Goal: Task Accomplishment & Management: Complete application form

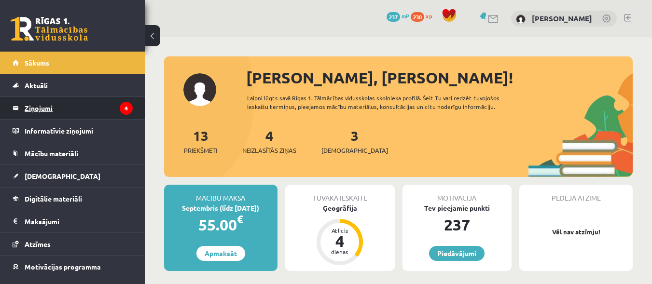
click at [55, 107] on legend "Ziņojumi 4" at bounding box center [79, 108] width 108 height 22
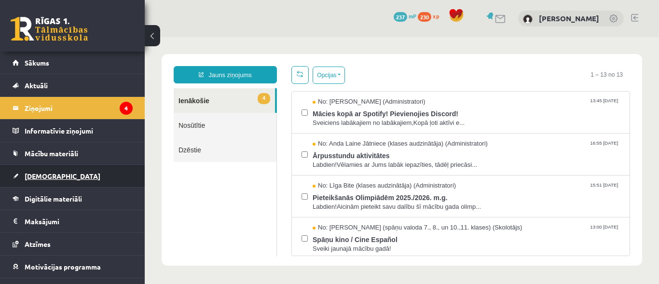
click at [35, 179] on span "[DEMOGRAPHIC_DATA]" at bounding box center [63, 176] width 76 height 9
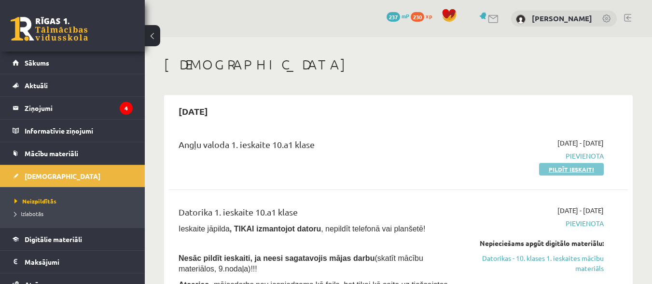
click at [568, 170] on link "Pildīt ieskaiti" at bounding box center [571, 169] width 65 height 13
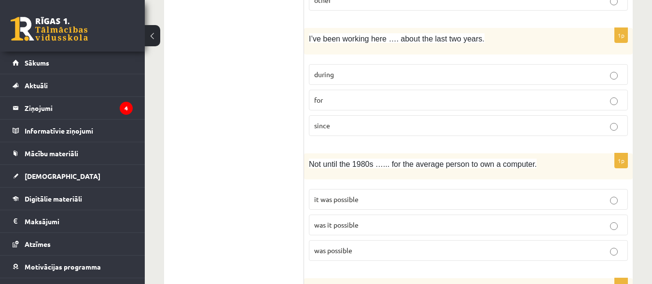
scroll to position [425, 0]
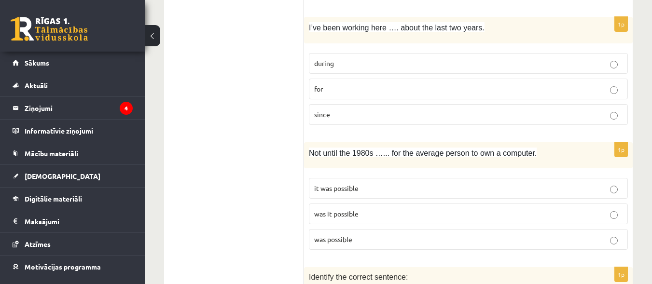
click at [619, 84] on p "for" at bounding box center [468, 89] width 308 height 10
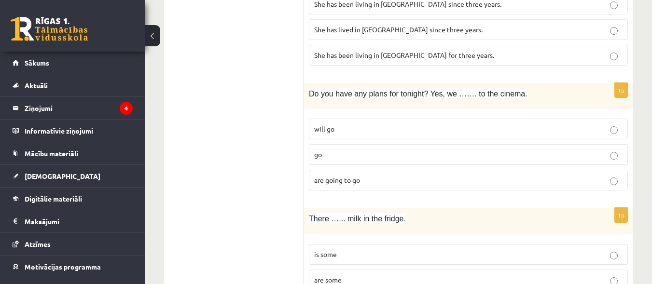
scroll to position [733, 0]
click at [609, 175] on p "are going to go" at bounding box center [468, 180] width 308 height 10
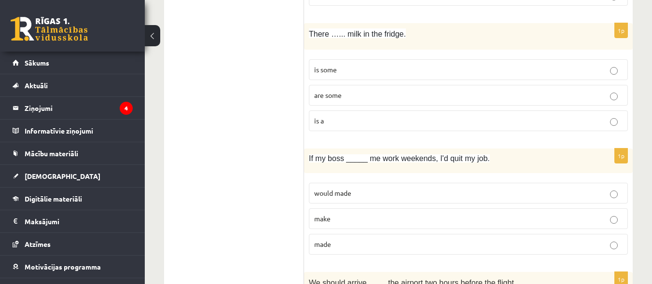
scroll to position [926, 0]
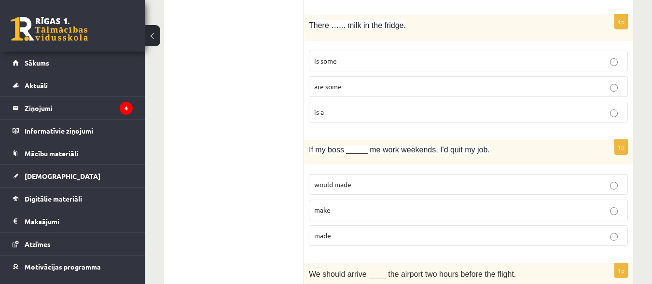
click at [618, 56] on p "is some" at bounding box center [468, 61] width 308 height 10
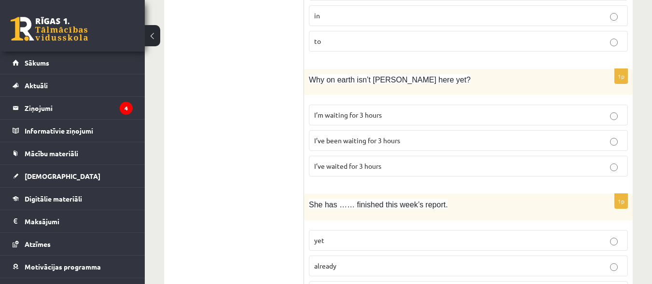
scroll to position [1255, 0]
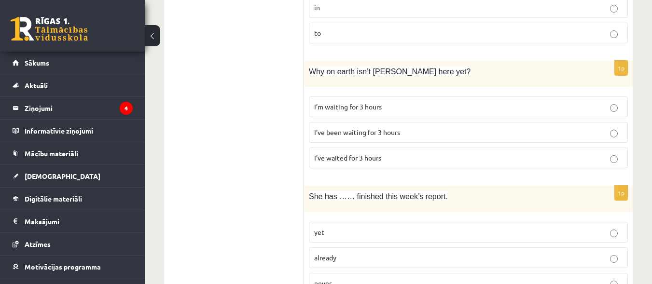
click at [616, 129] on label "I’ve been waiting for 3 hours" at bounding box center [468, 132] width 319 height 21
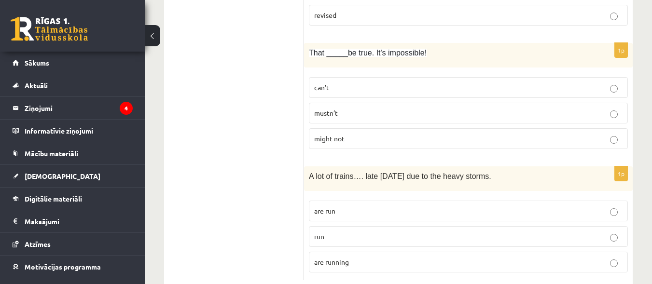
scroll to position [2409, 0]
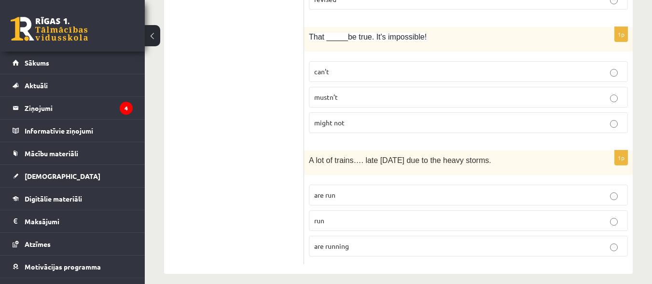
click at [618, 67] on p "can’t" at bounding box center [468, 72] width 308 height 10
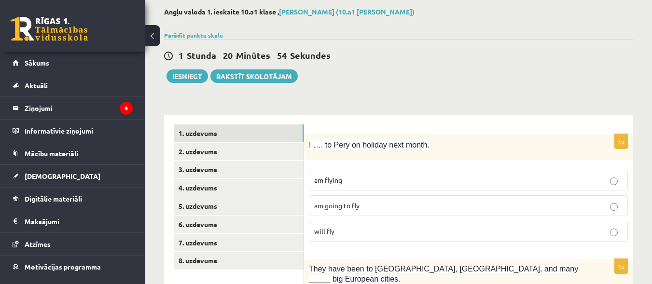
scroll to position [54, 0]
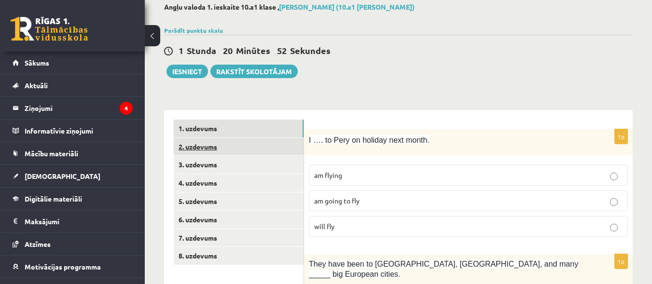
click at [214, 149] on link "2. uzdevums" at bounding box center [239, 147] width 130 height 18
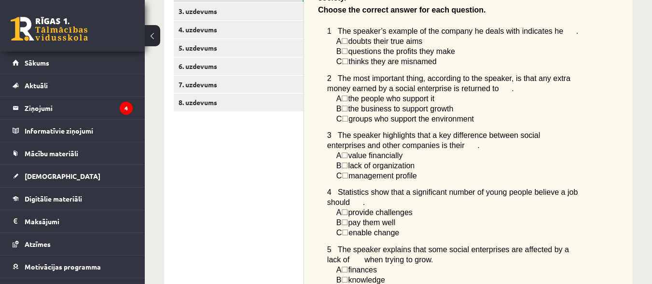
scroll to position [203, 0]
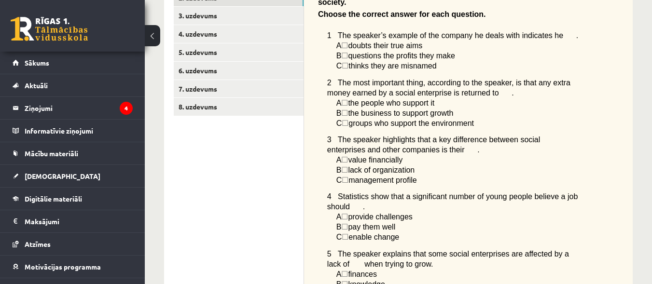
click at [348, 41] on span "☐" at bounding box center [344, 45] width 7 height 8
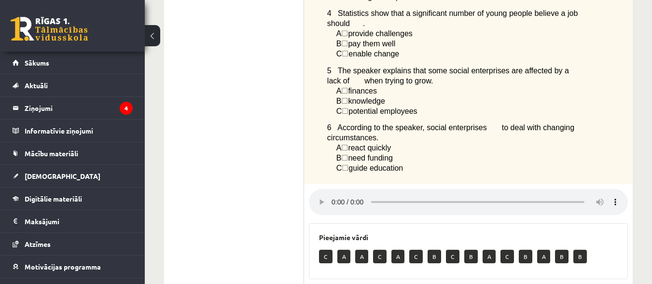
scroll to position [389, 0]
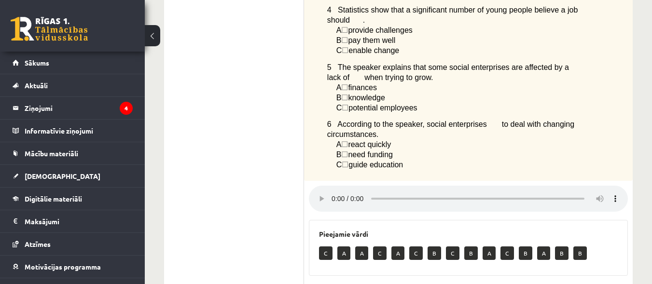
click at [340, 249] on p "A" at bounding box center [343, 254] width 13 height 14
drag, startPoint x: 340, startPoint y: 249, endPoint x: 345, endPoint y: 230, distance: 20.0
click at [345, 230] on div "Pieejamie vārdi C A A C A C B C B A C B A B B" at bounding box center [468, 248] width 319 height 56
click at [373, 230] on h3 "Pieejamie vārdi" at bounding box center [468, 234] width 299 height 8
click at [345, 247] on p "A" at bounding box center [343, 254] width 13 height 14
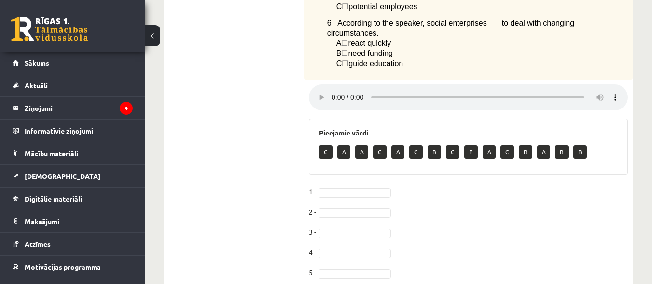
scroll to position [501, 0]
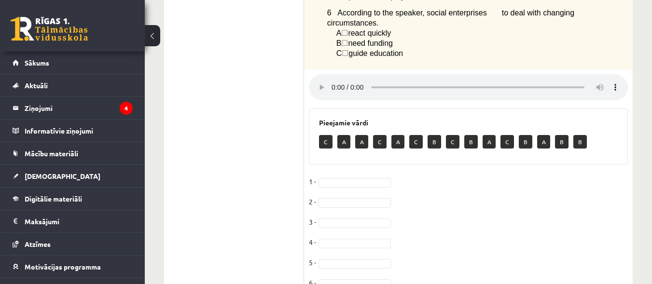
click at [347, 135] on p "A" at bounding box center [343, 142] width 13 height 14
click at [348, 49] on span "☐" at bounding box center [345, 53] width 7 height 8
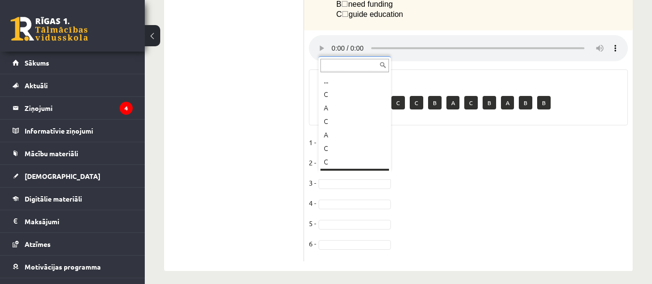
scroll to position [12, 0]
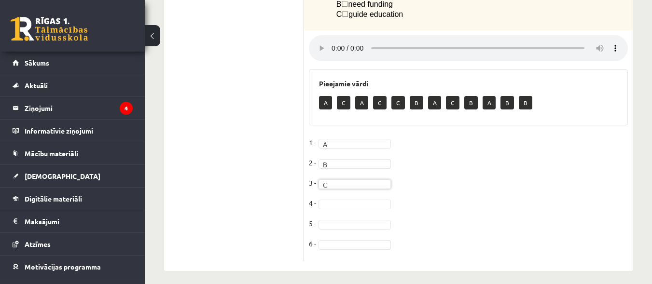
click at [397, 195] on fieldset "1 - A * 2 - B * 3 - C * 4 - 5 - 6 -" at bounding box center [468, 196] width 319 height 122
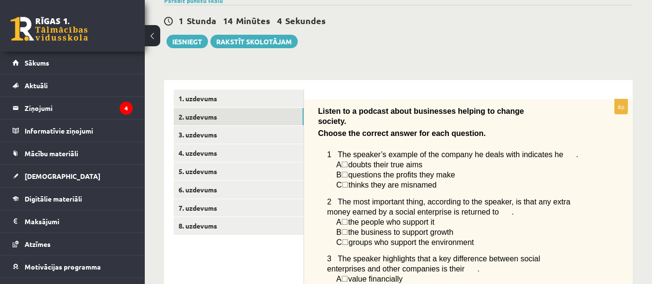
scroll to position [91, 0]
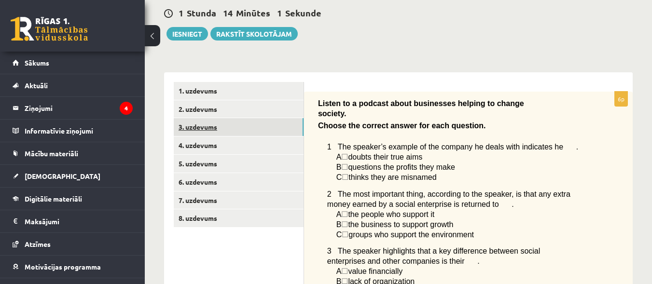
click at [228, 124] on link "3. uzdevums" at bounding box center [239, 127] width 130 height 18
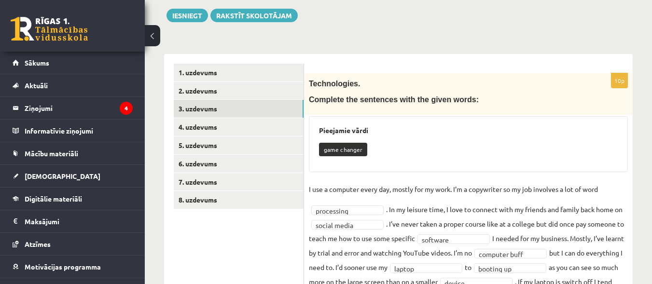
scroll to position [109, 0]
click at [219, 134] on link "4. uzdevums" at bounding box center [239, 128] width 130 height 18
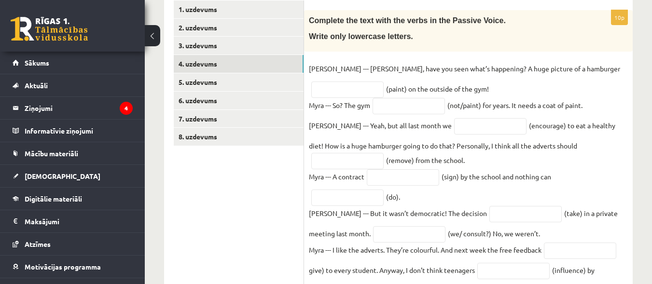
scroll to position [221, 0]
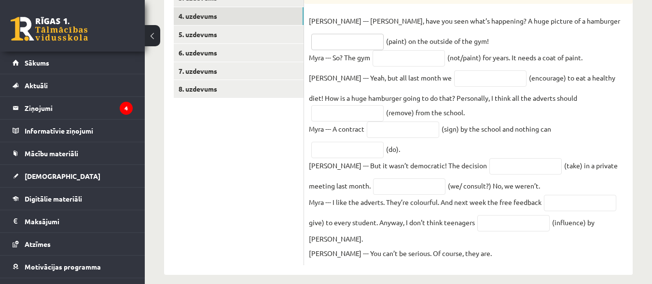
click at [384, 34] on input "text" at bounding box center [347, 42] width 72 height 16
type input "**********"
click at [426, 55] on input "text" at bounding box center [409, 58] width 72 height 16
type input "**********"
click at [454, 79] on input "text" at bounding box center [490, 78] width 72 height 16
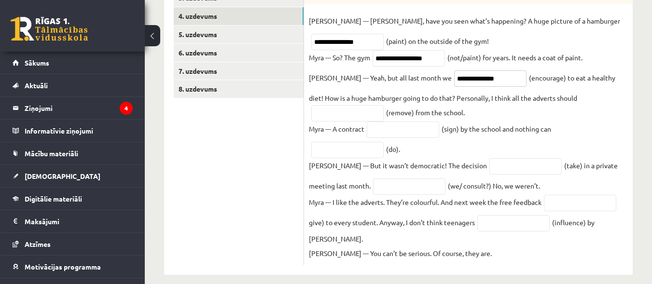
type input "**********"
click at [384, 105] on input "text" at bounding box center [347, 113] width 72 height 16
type input "**********"
click at [410, 128] on input "text" at bounding box center [403, 130] width 72 height 16
type input "**********"
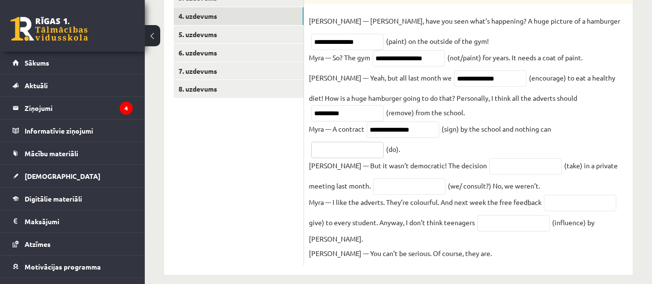
click at [340, 154] on input "text" at bounding box center [347, 150] width 72 height 16
type input "*******"
click at [489, 168] on input "text" at bounding box center [525, 166] width 72 height 16
type input "*********"
click at [563, 210] on input "text" at bounding box center [580, 203] width 72 height 16
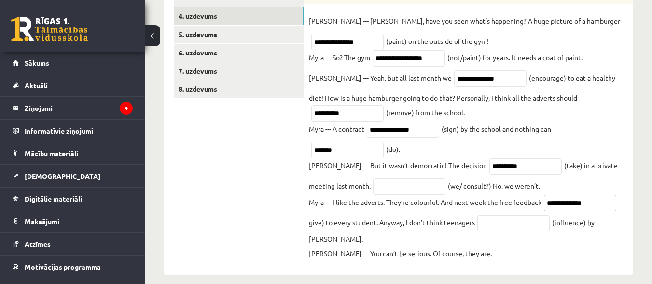
type input "**********"
click at [523, 226] on input "text" at bounding box center [513, 223] width 72 height 16
type input "**********"
click at [390, 190] on input "text" at bounding box center [409, 187] width 72 height 16
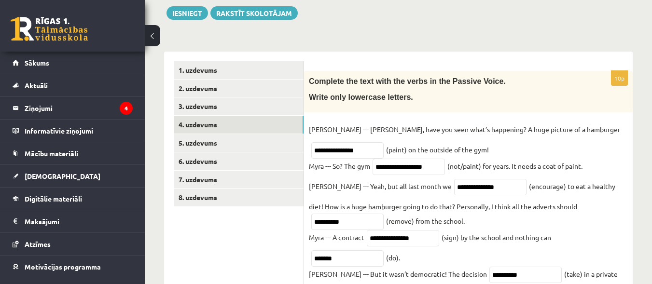
scroll to position [114, 0]
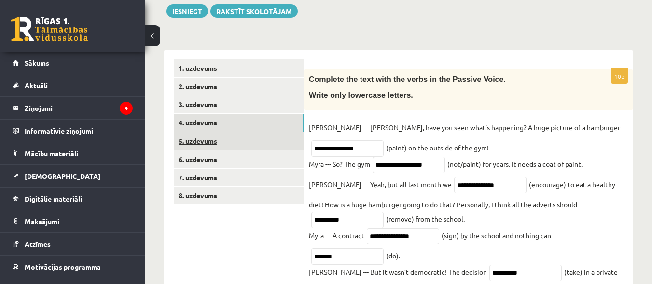
type input "**********"
click at [200, 146] on link "5. uzdevums" at bounding box center [239, 141] width 130 height 18
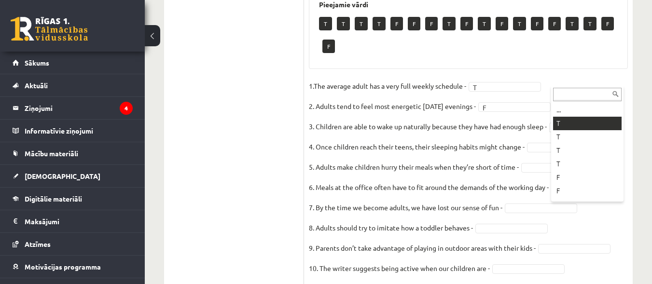
scroll to position [810, 0]
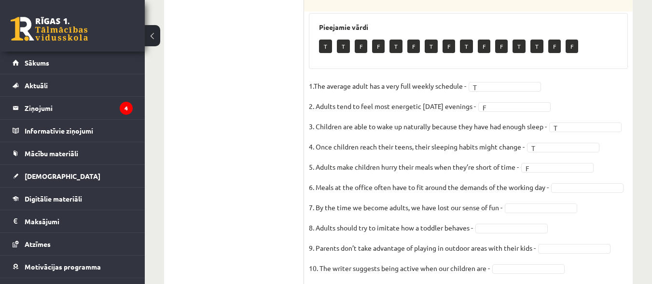
click at [579, 140] on fieldset "1.The average adult has a very full weekly schedule - T * 2. Adults tend to fee…" at bounding box center [468, 180] width 319 height 203
click at [532, 174] on fieldset "1.The average adult has a very full weekly schedule - T * 2. Adults tend to fee…" at bounding box center [468, 180] width 319 height 203
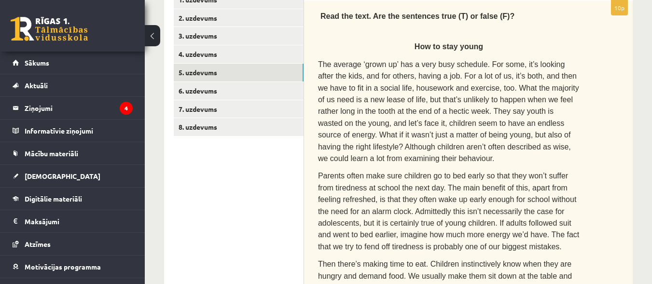
scroll to position [188, 0]
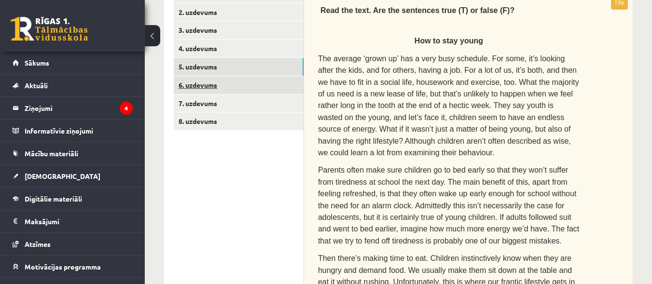
click at [216, 83] on link "6. uzdevums" at bounding box center [239, 85] width 130 height 18
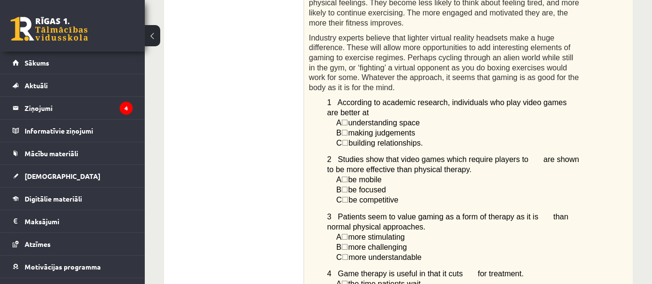
scroll to position [636, 0]
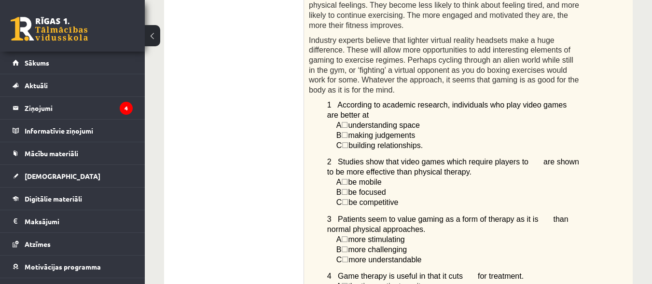
click at [347, 131] on span "☐" at bounding box center [344, 135] width 7 height 8
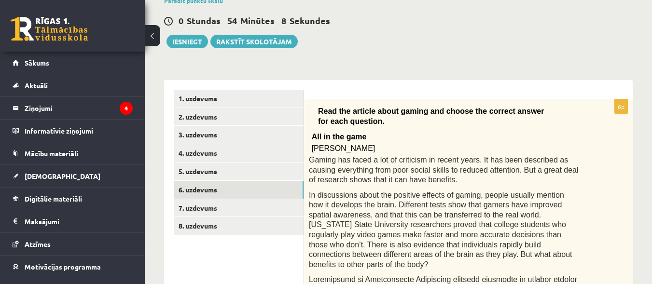
scroll to position [82, 0]
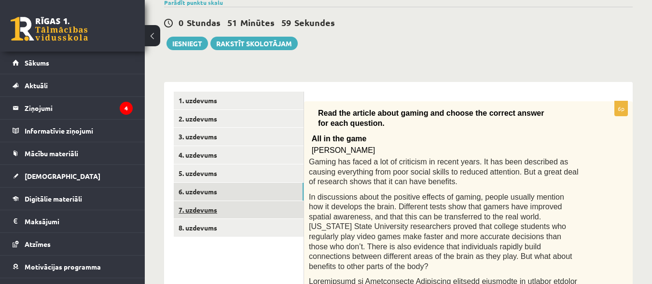
click at [204, 215] on link "7. uzdevums" at bounding box center [239, 210] width 130 height 18
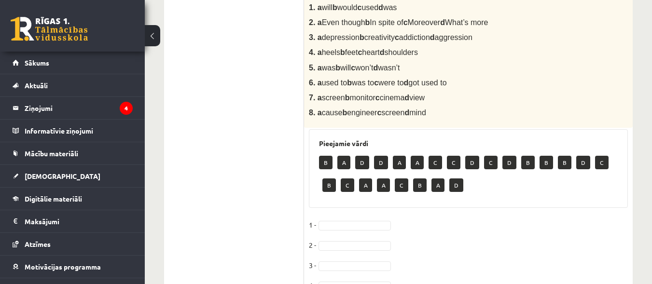
scroll to position [437, 0]
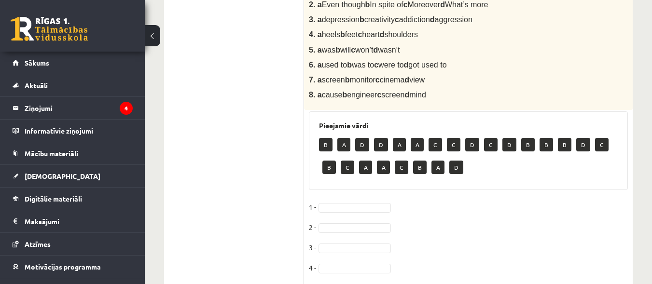
click at [327, 138] on p "B" at bounding box center [326, 145] width 14 height 14
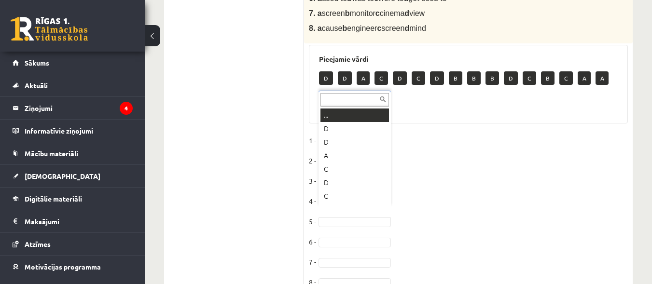
scroll to position [12, 0]
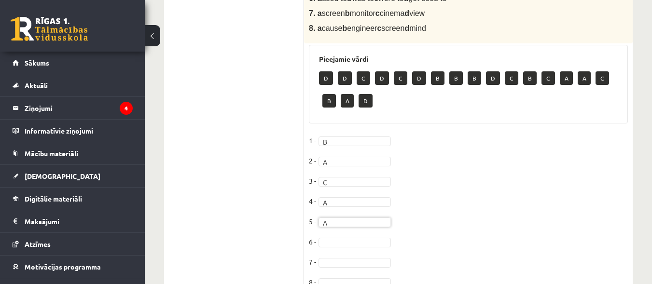
click at [345, 143] on fieldset "1 - B * 2 - A * 3 - C * 4 - A * 5 - A * 6 - 7 - 8 -" at bounding box center [468, 214] width 319 height 162
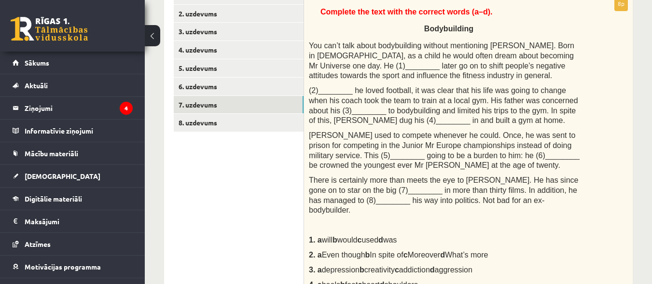
scroll to position [181, 0]
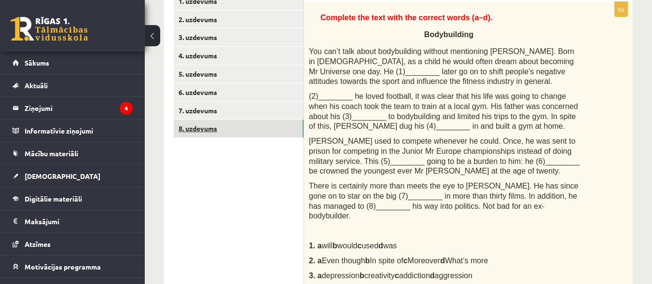
click at [203, 134] on link "8. uzdevums" at bounding box center [239, 129] width 130 height 18
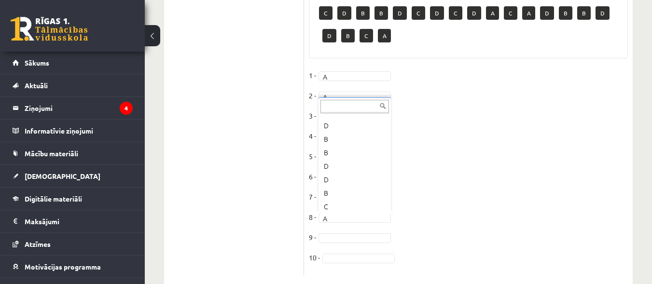
scroll to position [168, 0]
drag, startPoint x: 374, startPoint y: 177, endPoint x: 387, endPoint y: 191, distance: 19.5
click at [387, 191] on ul "... C D B B D C D C D A C A D B B D D B C A" at bounding box center [353, 163] width 70 height 97
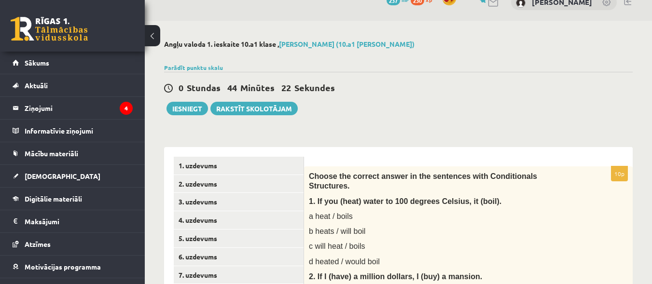
scroll to position [14, 0]
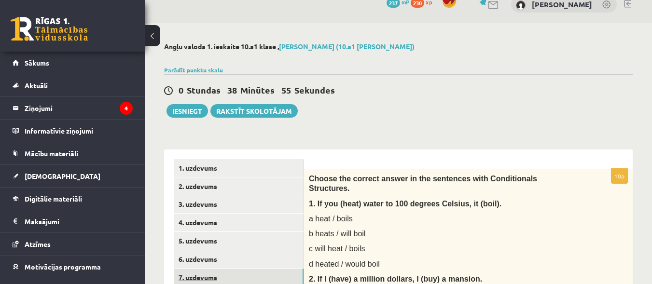
click at [201, 273] on link "7. uzdevums" at bounding box center [239, 278] width 130 height 18
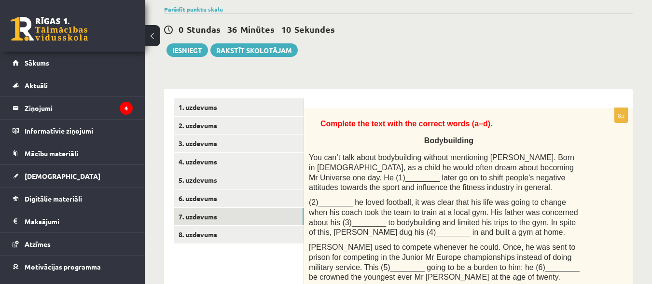
scroll to position [62, 0]
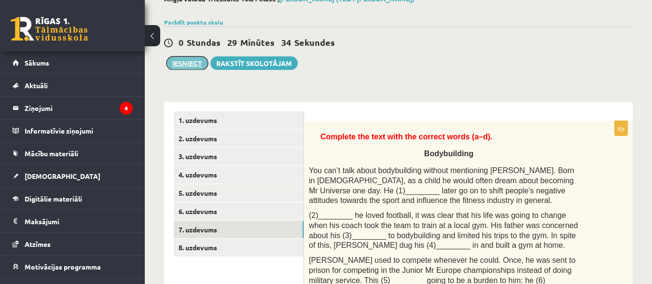
click at [184, 64] on button "Iesniegt" at bounding box center [186, 63] width 41 height 14
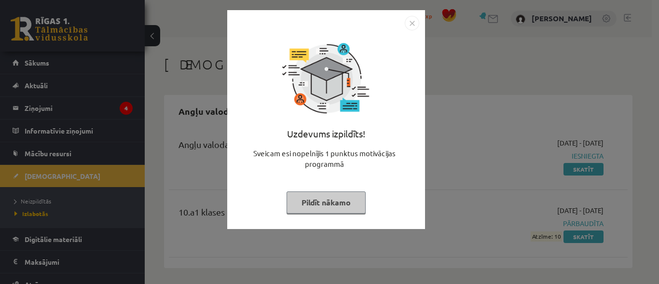
click at [350, 200] on button "Pildīt nākamo" at bounding box center [326, 203] width 79 height 22
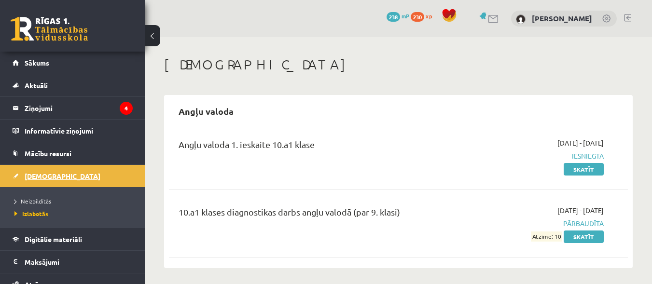
click at [45, 180] on link "[DEMOGRAPHIC_DATA]" at bounding box center [73, 176] width 120 height 22
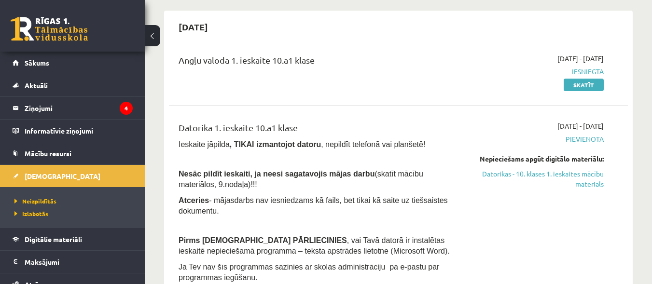
scroll to position [101, 0]
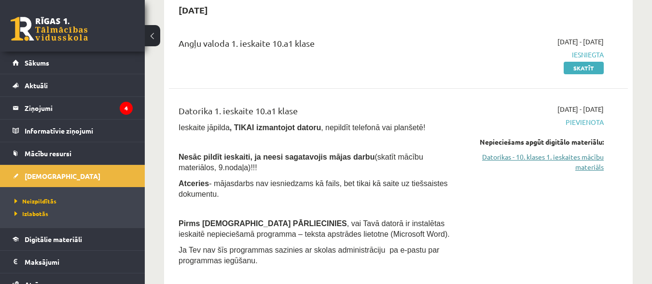
click at [594, 154] on link "Datorikas - 10. klases 1. ieskaites mācību materiāls" at bounding box center [537, 162] width 132 height 20
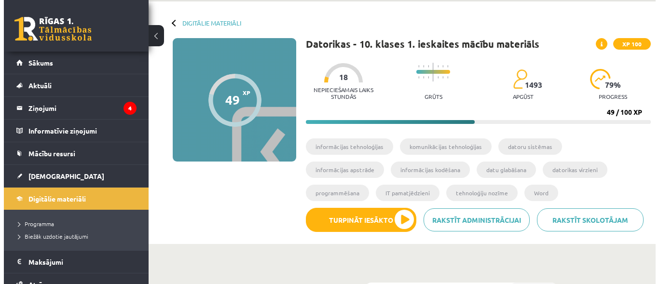
scroll to position [53, 0]
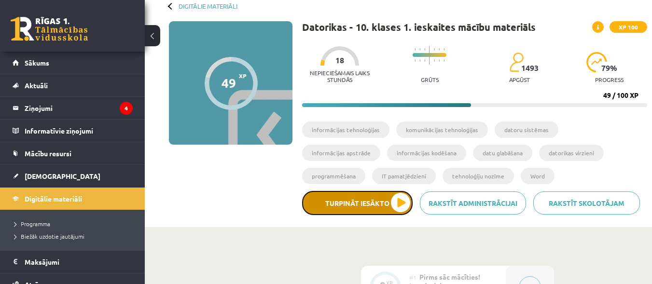
click at [380, 192] on button "Turpināt iesākto" at bounding box center [357, 203] width 110 height 24
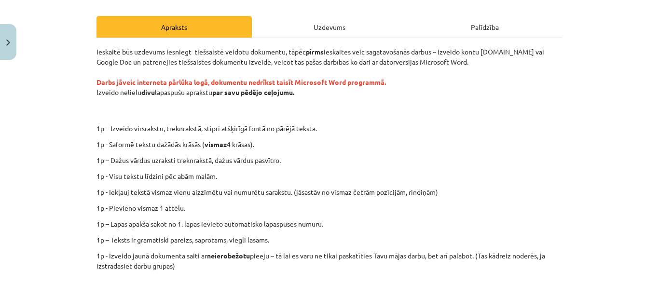
scroll to position [124, 0]
